Goal: Contribute content

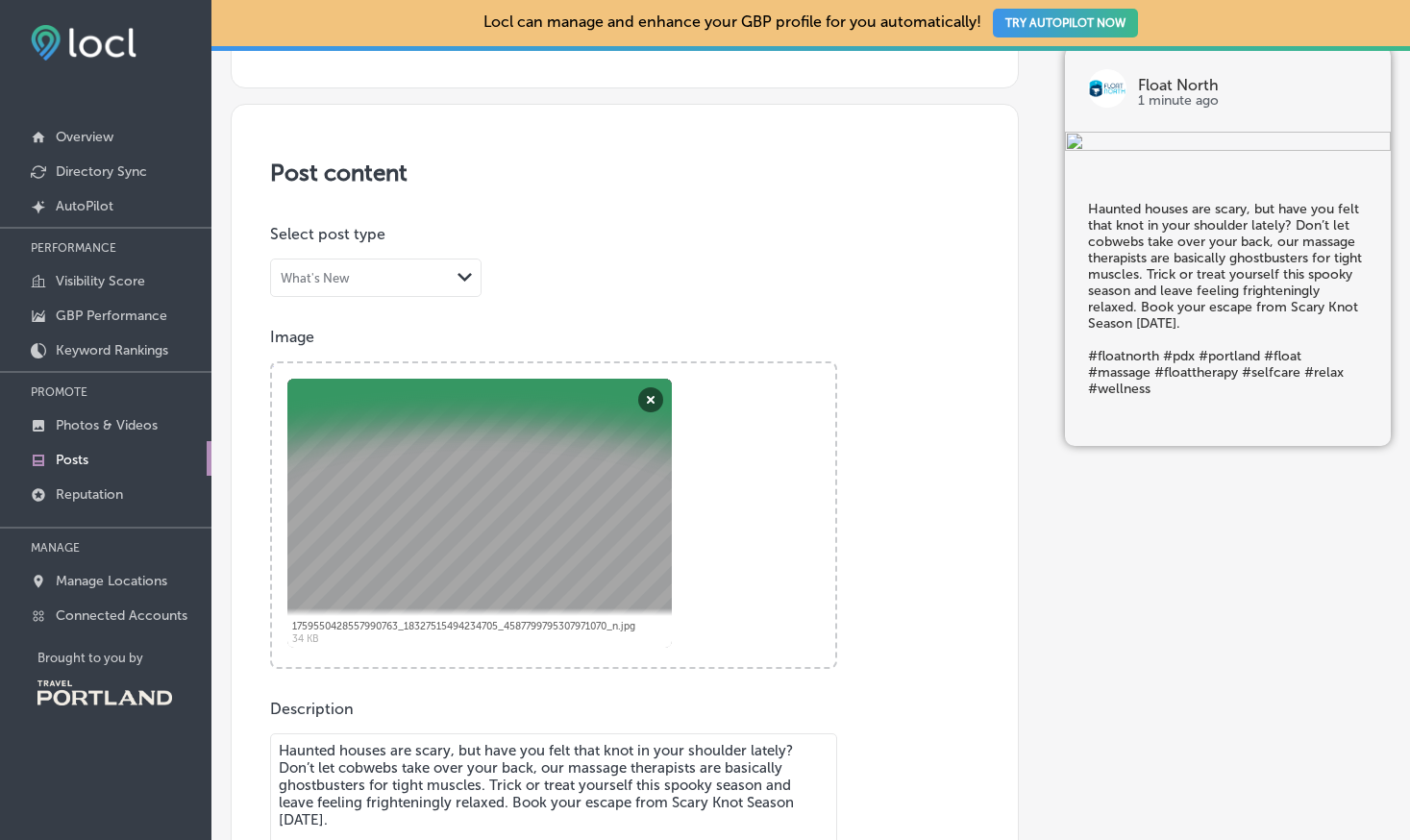
scroll to position [288, 0]
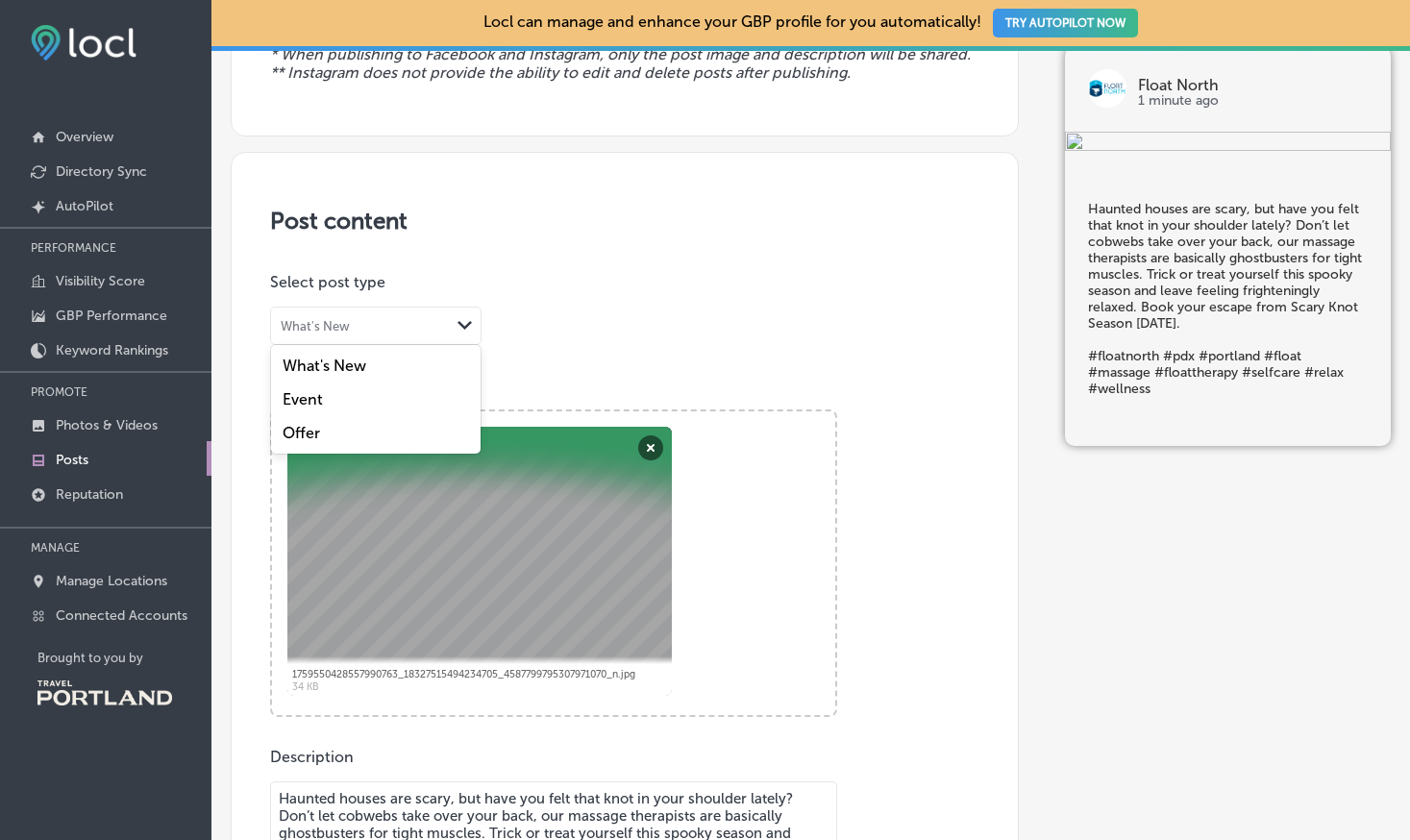
click at [466, 325] on polygon at bounding box center [464, 325] width 15 height 9
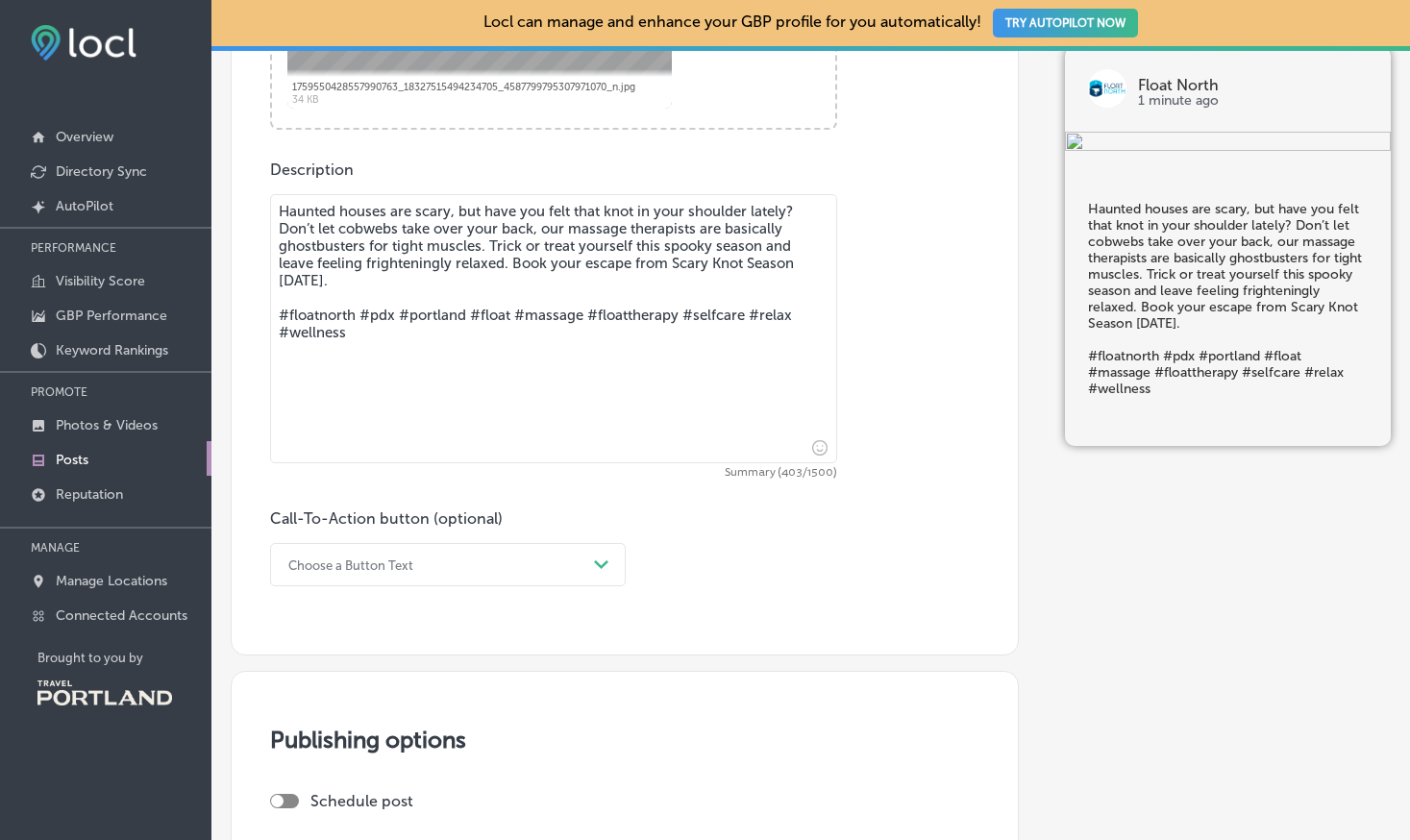
scroll to position [892, 0]
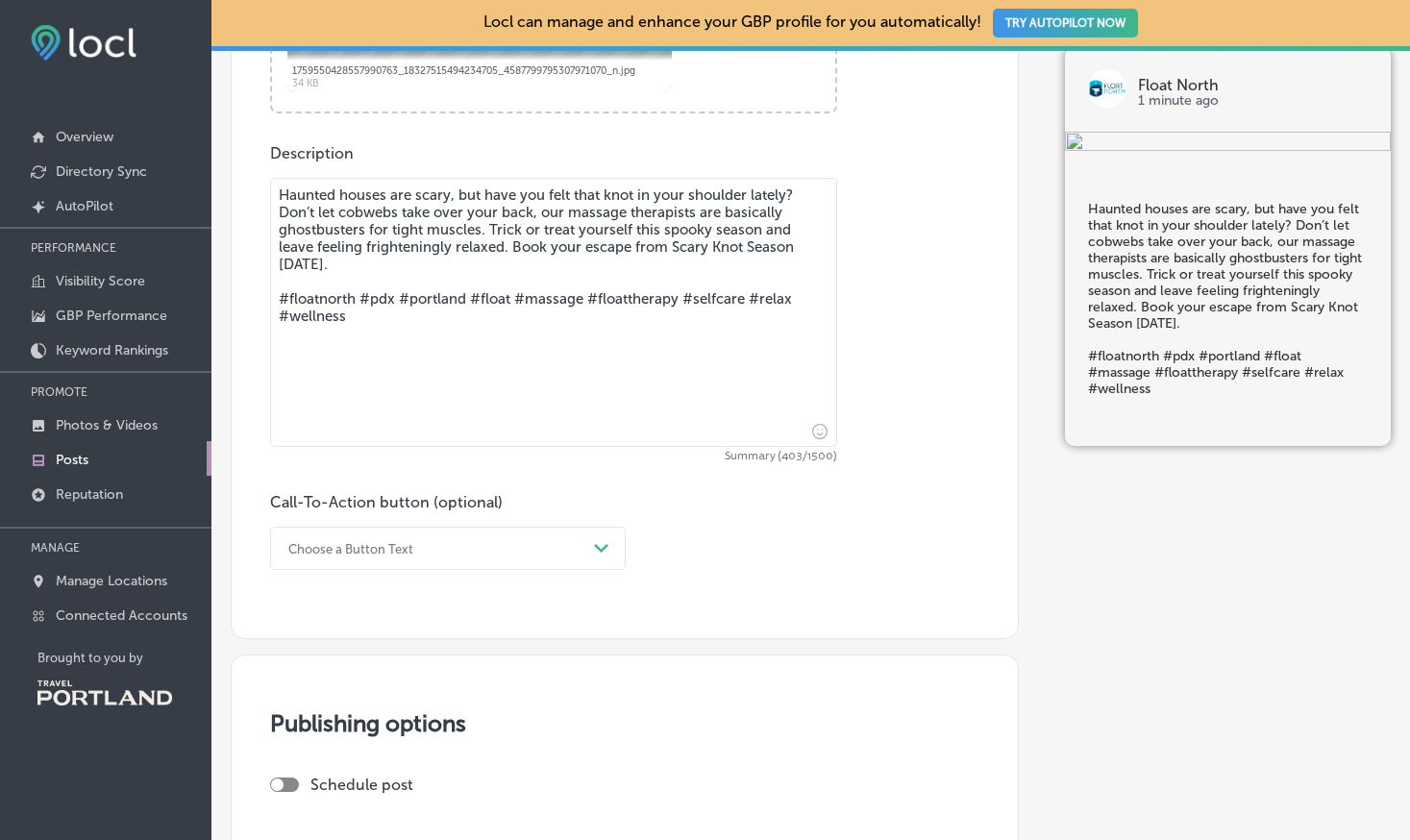
click at [388, 554] on div "Choose a Button Text" at bounding box center [351, 548] width 125 height 15
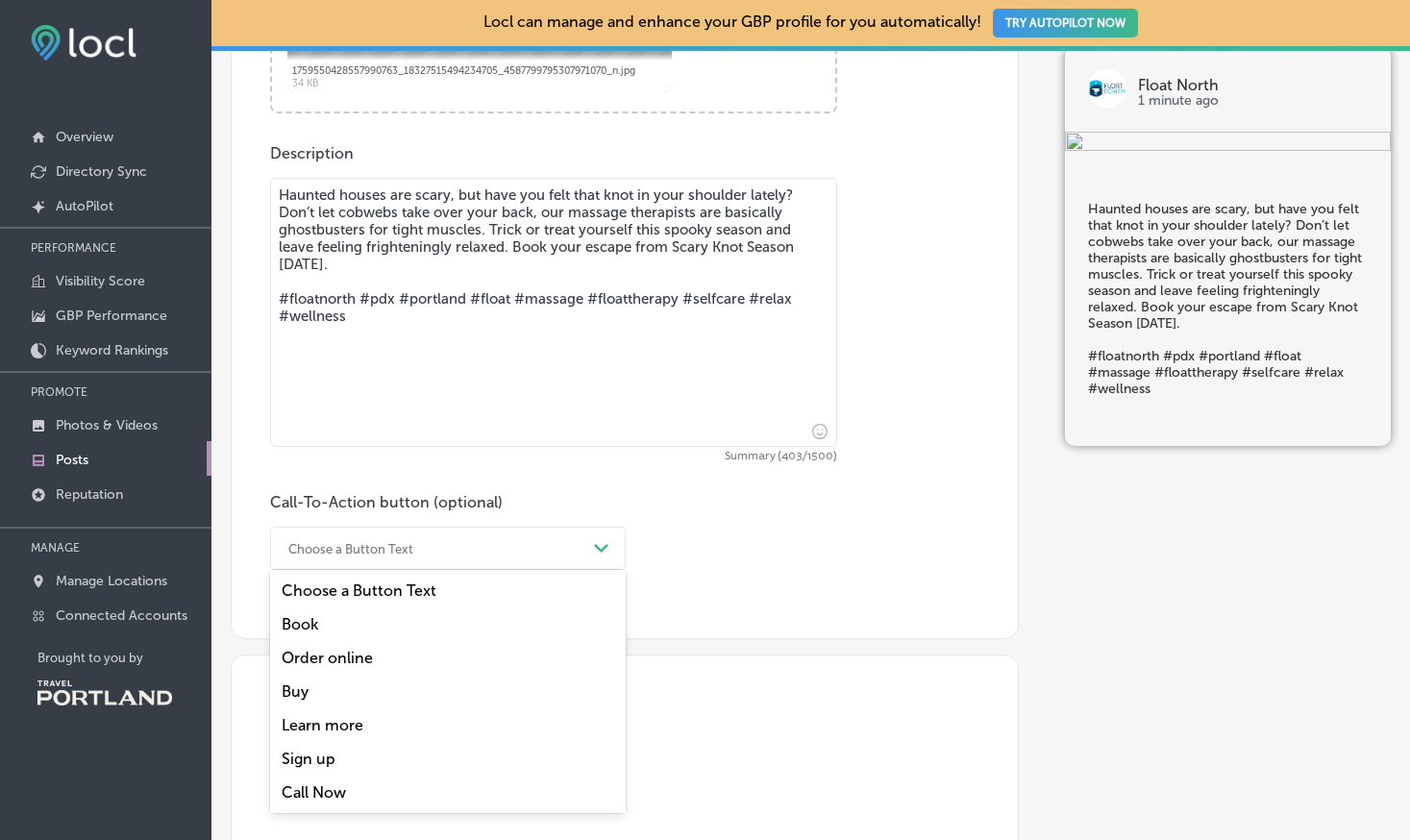
click at [312, 631] on div "Book" at bounding box center [447, 624] width 355 height 33
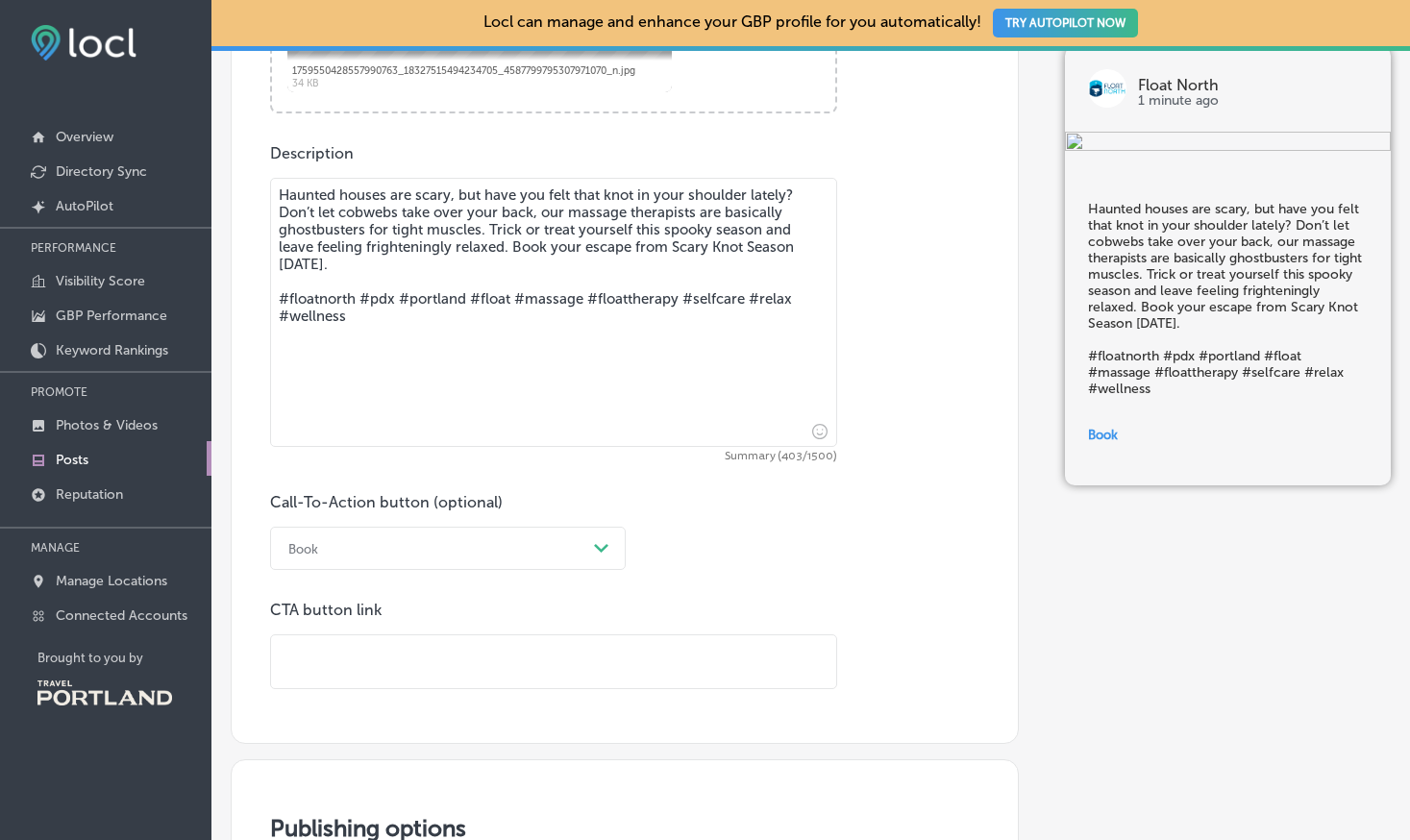
click at [362, 659] on input "text" at bounding box center [553, 662] width 565 height 53
paste input "[URL][DOMAIN_NAME]"
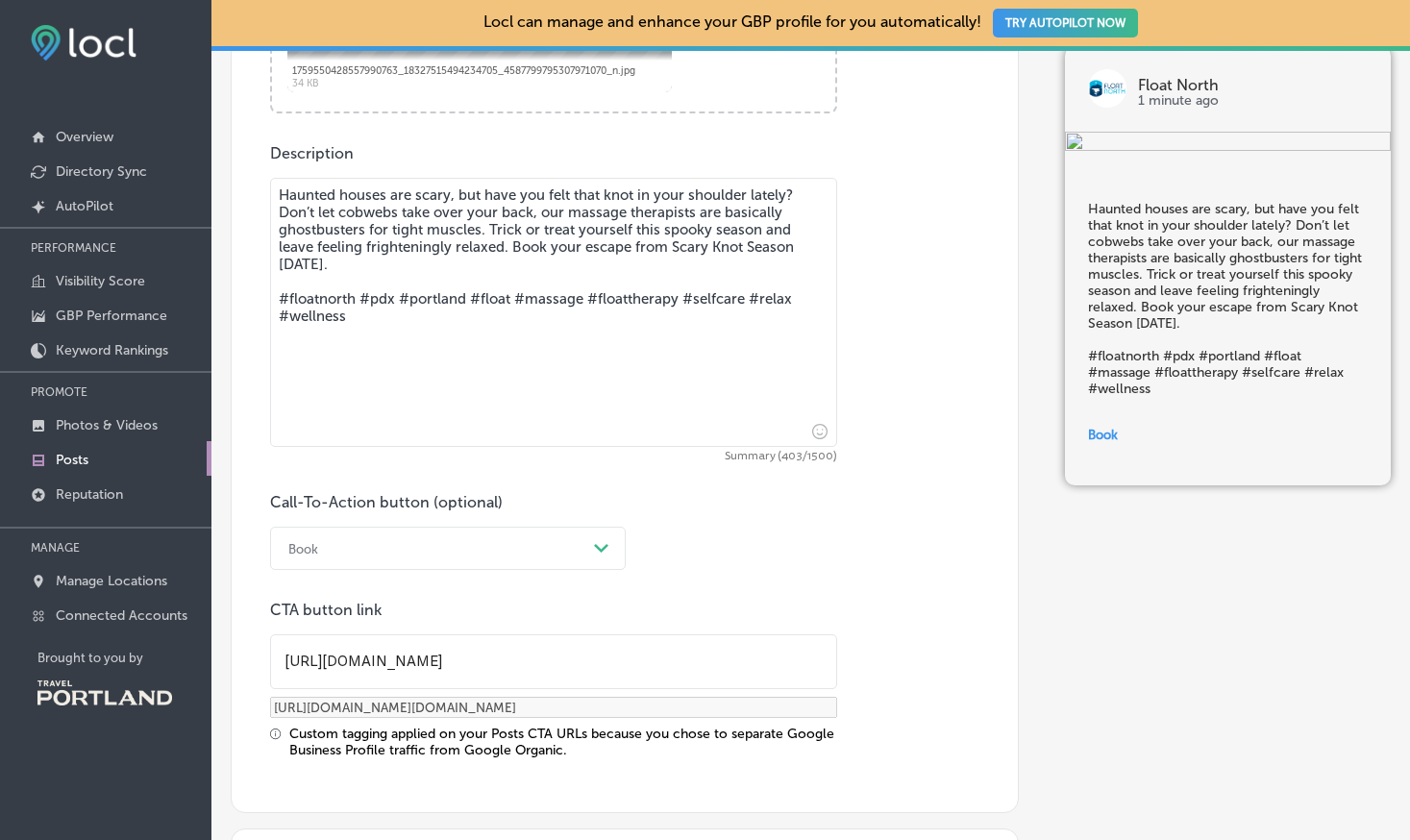
type input "[URL][DOMAIN_NAME]"
click at [868, 604] on div "Call-To-Action button (optional) Book Path Created with Sketch. CTA button link…" at bounding box center [625, 626] width 709 height 265
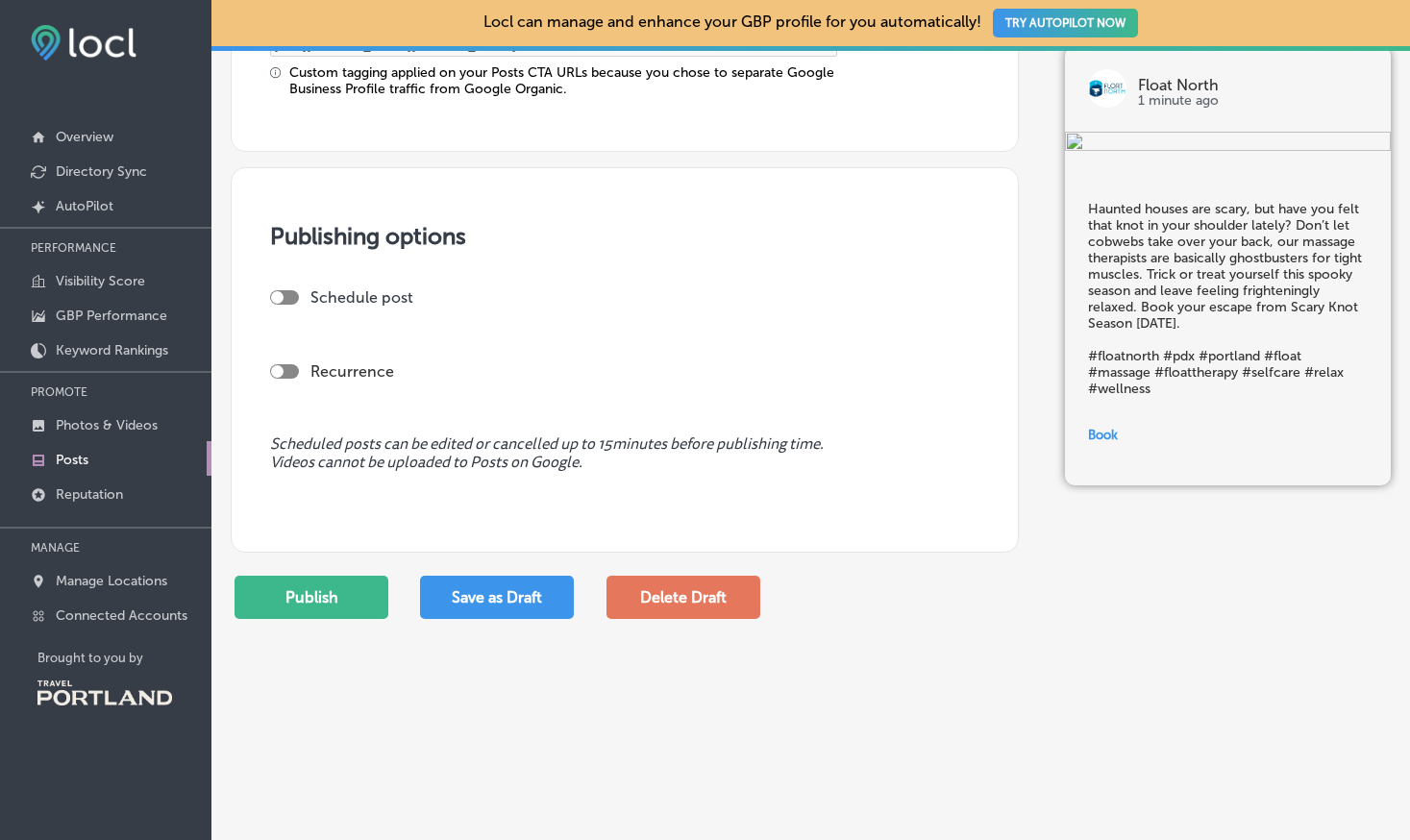
scroll to position [1648, 0]
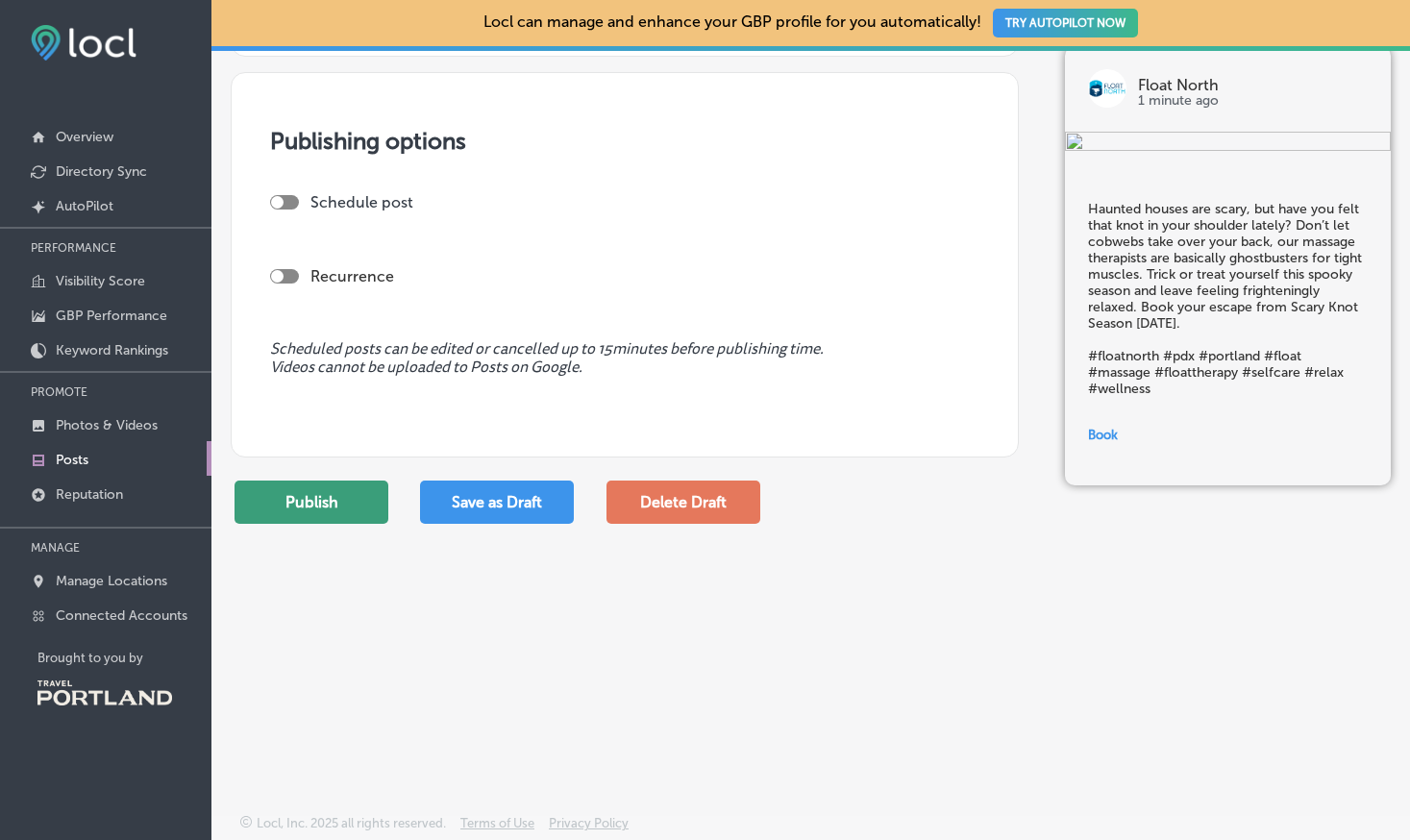
click at [376, 484] on button "Publish" at bounding box center [311, 502] width 154 height 43
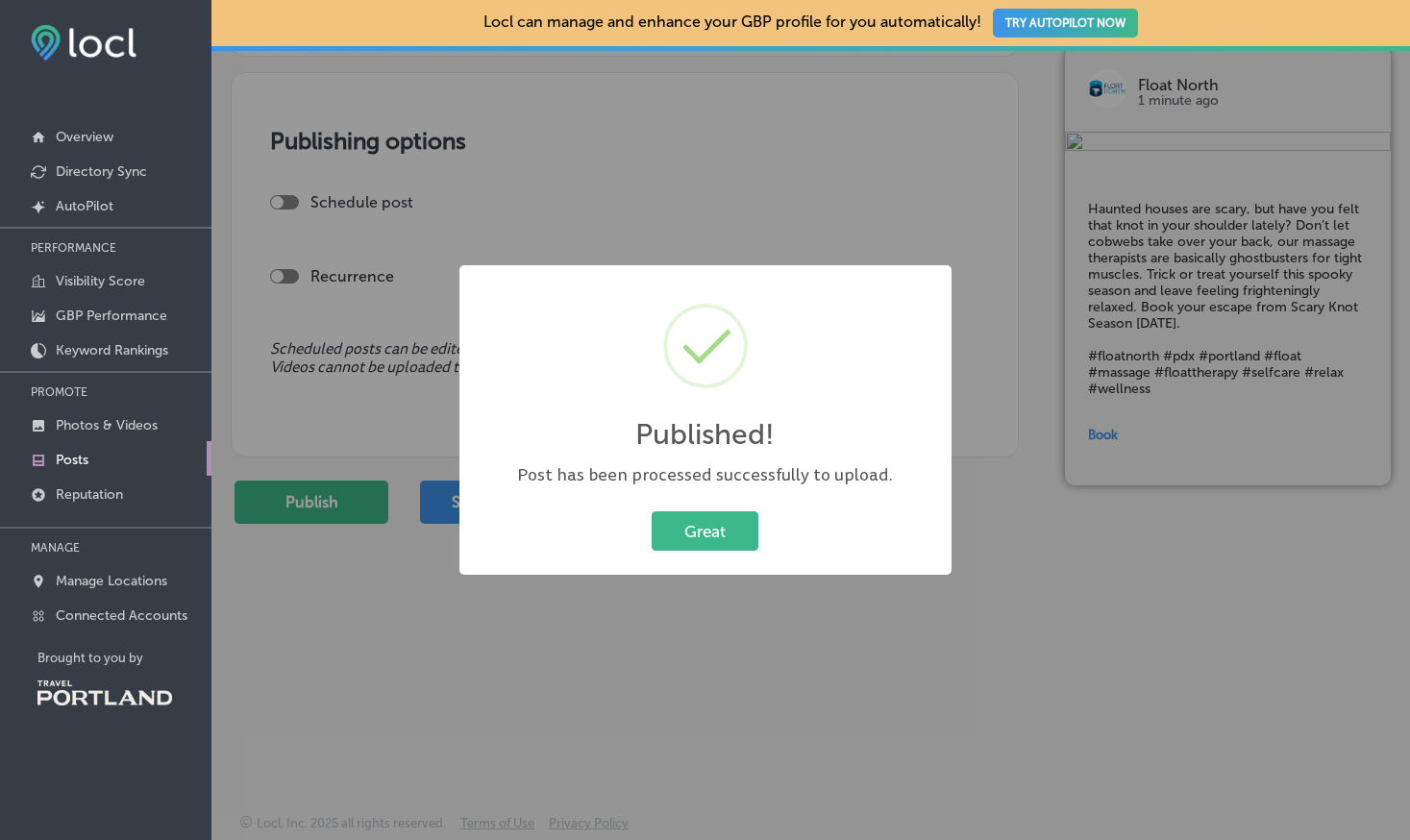
drag, startPoint x: 729, startPoint y: 512, endPoint x: 719, endPoint y: 443, distance: 69.7
click at [729, 512] on button "Great" at bounding box center [705, 531] width 107 height 39
